Goal: Transaction & Acquisition: Obtain resource

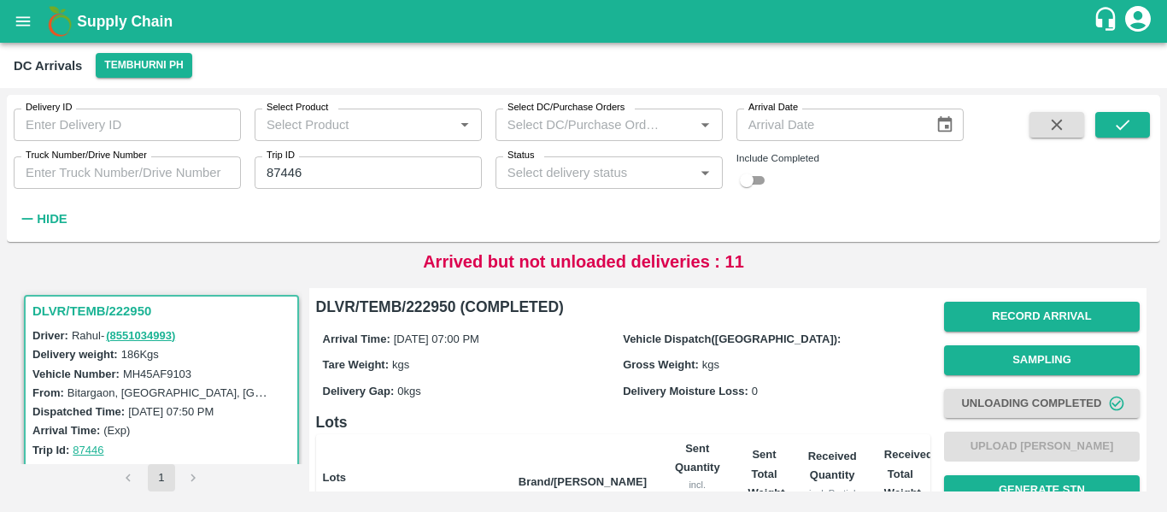
scroll to position [219, 0]
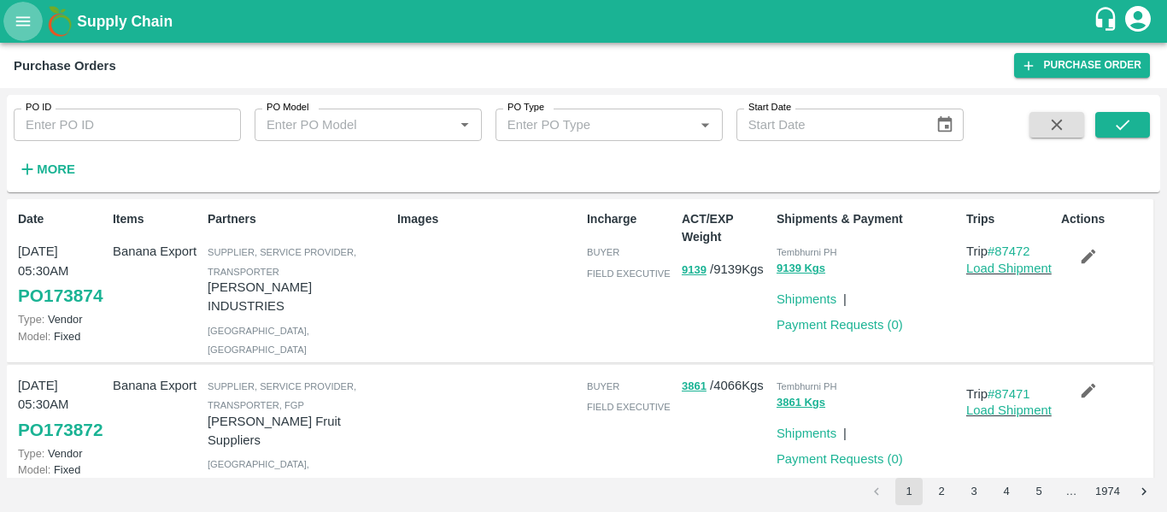
click at [16, 16] on icon "open drawer" at bounding box center [23, 21] width 19 height 19
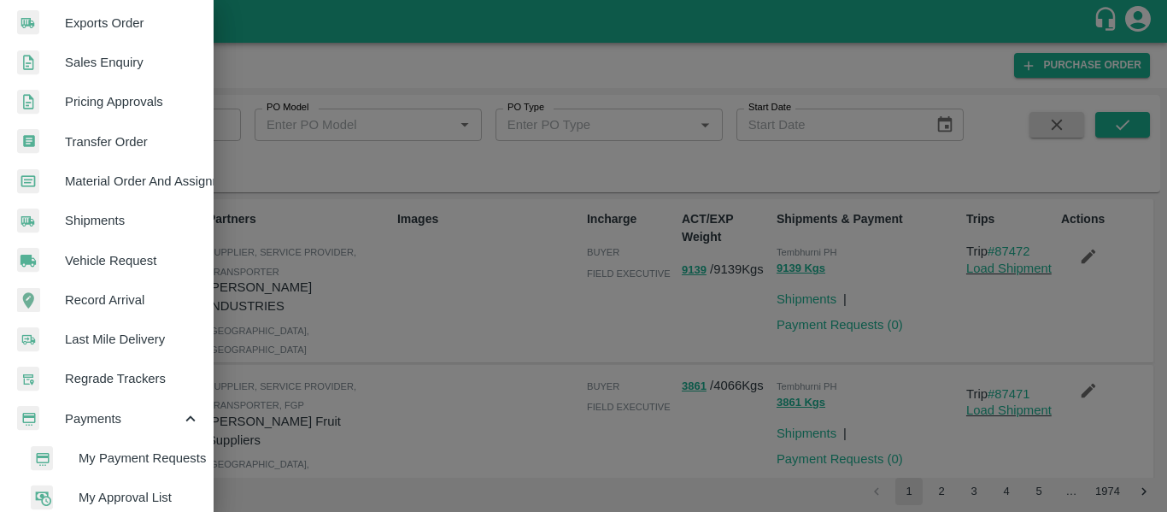
scroll to position [509, 0]
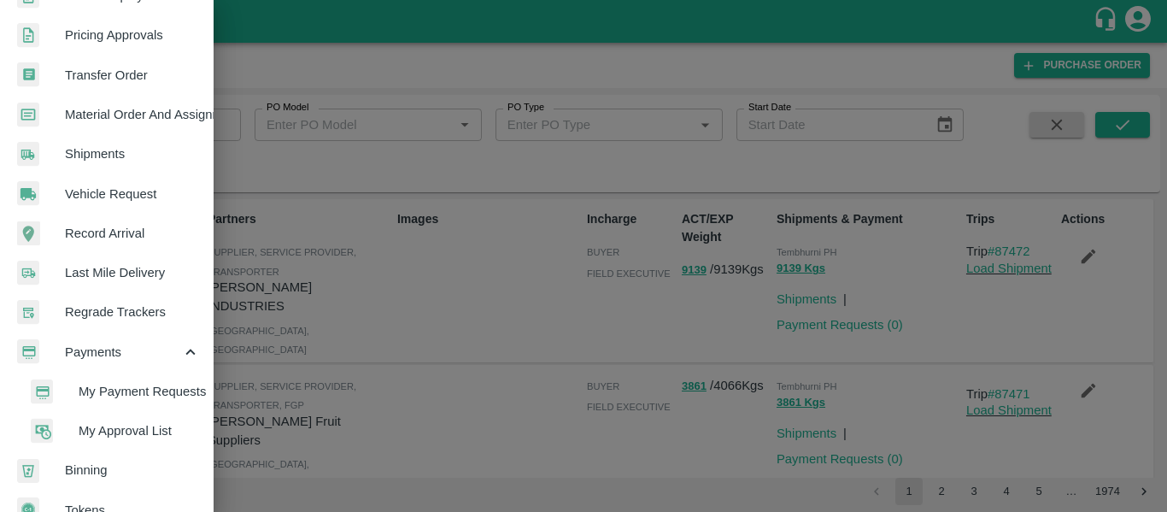
click at [123, 388] on span "My Payment Requests" at bounding box center [139, 391] width 121 height 19
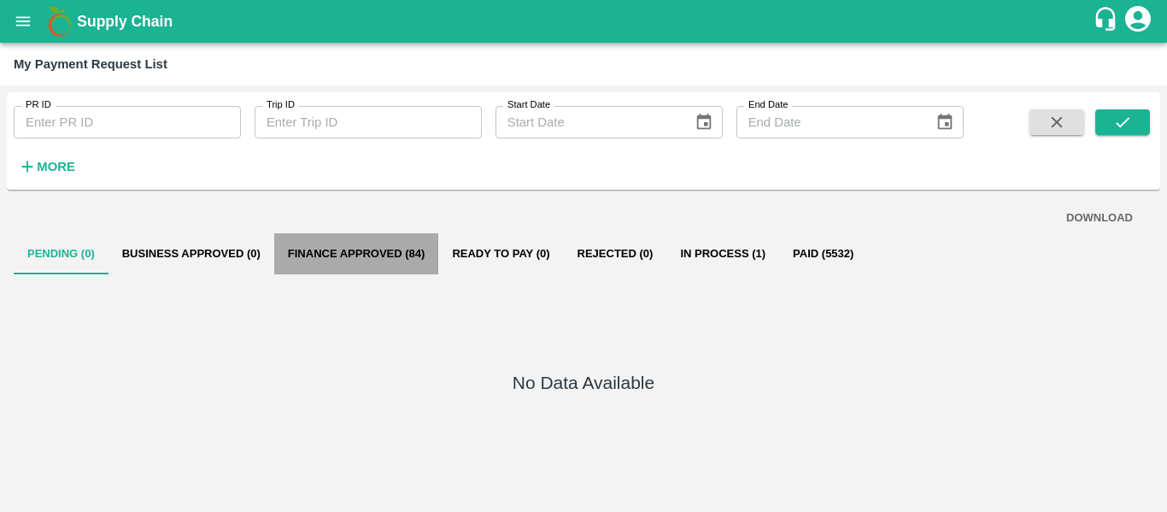
click at [366, 252] on button "Finance Approved (84)" at bounding box center [356, 253] width 165 height 41
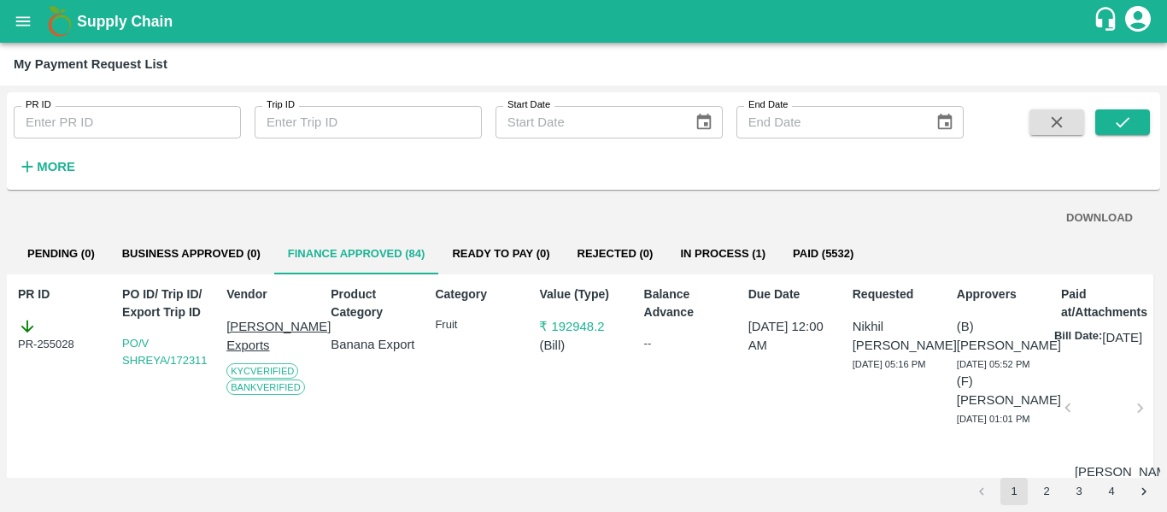
click at [1088, 211] on button "DOWNLOAD" at bounding box center [1099, 218] width 80 height 30
click at [1046, 500] on button "2" at bounding box center [1046, 491] width 27 height 27
click at [1108, 123] on button "submit" at bounding box center [1122, 122] width 55 height 26
click at [1092, 221] on button "DOWNLOAD" at bounding box center [1099, 218] width 80 height 30
click at [1082, 501] on button "3" at bounding box center [1078, 491] width 27 height 27
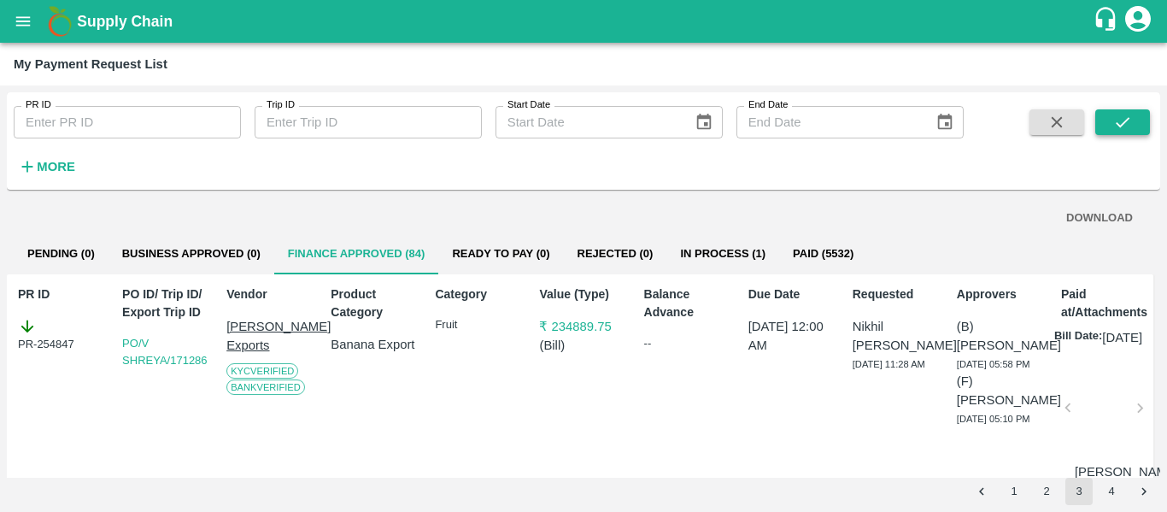
click at [1110, 123] on button "submit" at bounding box center [1122, 122] width 55 height 26
click at [1066, 211] on button "DOWNLOAD" at bounding box center [1099, 218] width 80 height 30
click at [1116, 487] on button "4" at bounding box center [1111, 491] width 27 height 27
click at [1113, 120] on icon "submit" at bounding box center [1122, 122] width 19 height 19
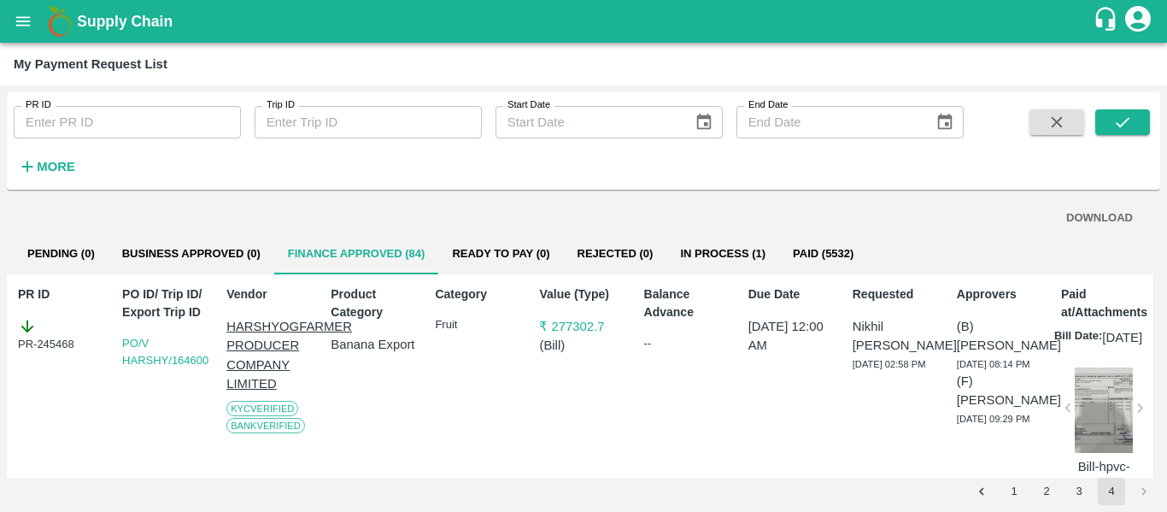
click at [1093, 226] on button "DOWNLOAD" at bounding box center [1099, 218] width 80 height 30
click at [21, 25] on icon "open drawer" at bounding box center [23, 20] width 15 height 9
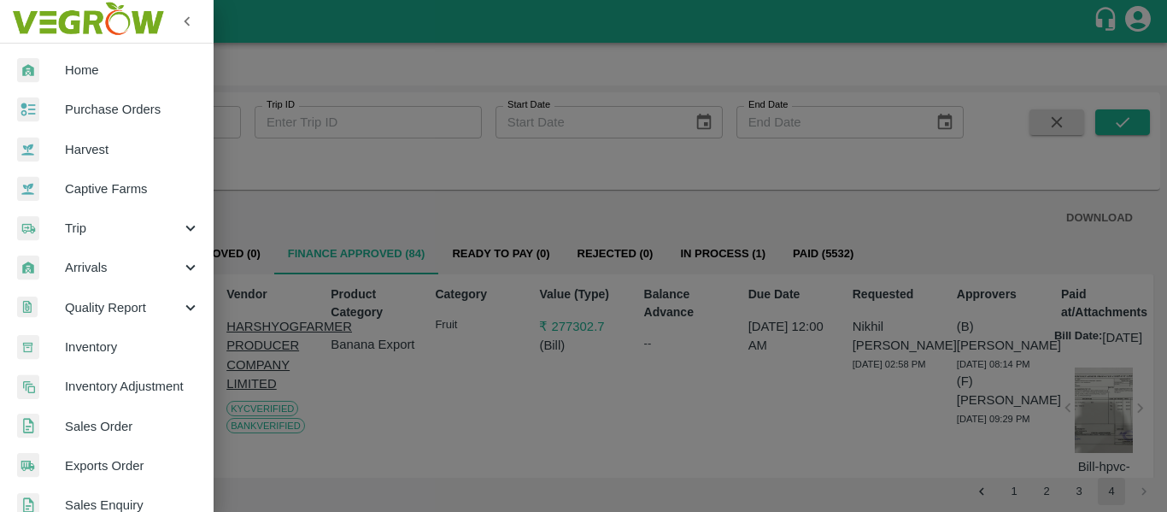
click at [113, 106] on span "Purchase Orders" at bounding box center [132, 109] width 135 height 19
